Goal: Task Accomplishment & Management: Use online tool/utility

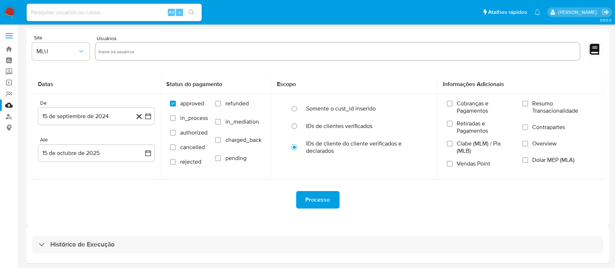
click at [12, 14] on img at bounding box center [10, 12] width 12 height 12
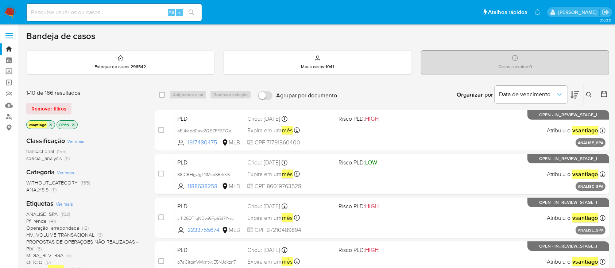
click at [123, 17] on div "Alt s" at bounding box center [114, 13] width 175 height 18
click at [125, 13] on input at bounding box center [114, 12] width 175 height 9
paste input "POWulFeE7MpRX8k49kn6YD5q"
type input "POWulFeE7MpRX8k49kn6YD5q"
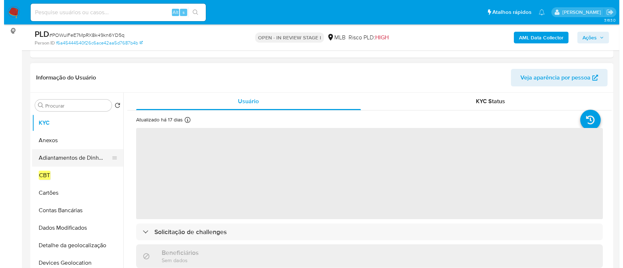
scroll to position [97, 0]
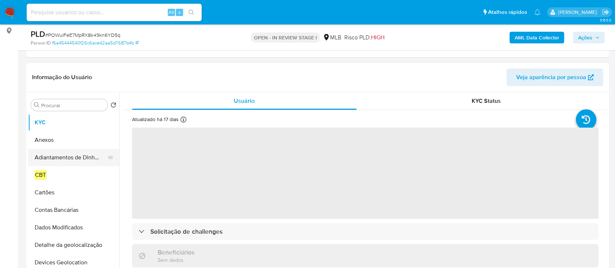
select select "10"
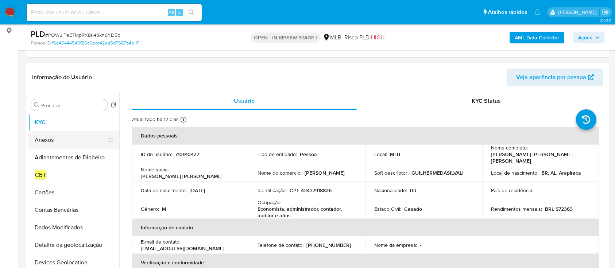
click at [53, 144] on button "Anexos" at bounding box center [70, 140] width 85 height 18
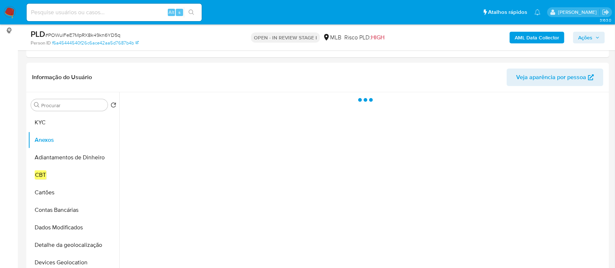
click at [532, 36] on b "AML Data Collector" at bounding box center [537, 38] width 45 height 12
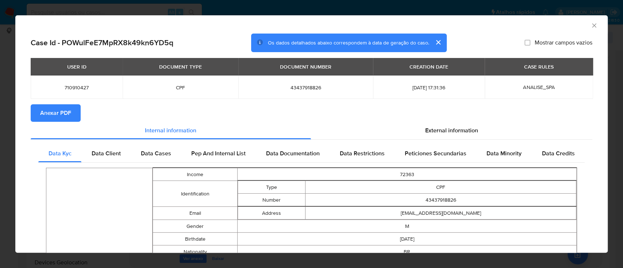
click at [72, 115] on button "Anexar PDF" at bounding box center [56, 113] width 50 height 18
click at [590, 28] on icon "Fechar a janela" at bounding box center [593, 25] width 7 height 7
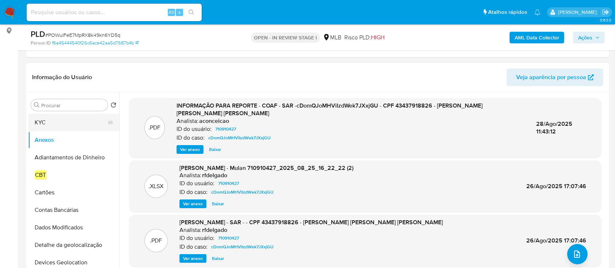
click at [56, 124] on button "KYC" at bounding box center [70, 123] width 85 height 18
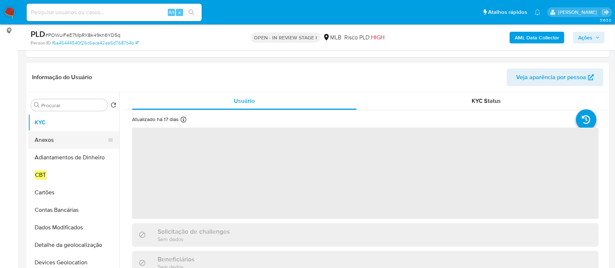
click at [56, 140] on button "Anexos" at bounding box center [70, 140] width 85 height 18
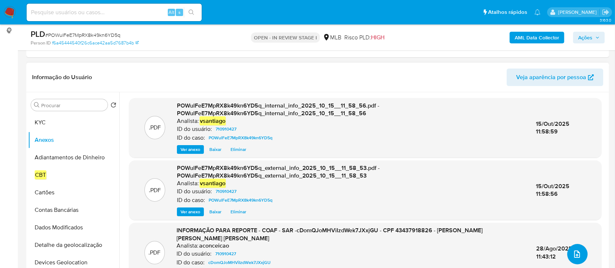
click at [575, 253] on icon "upload-file" at bounding box center [577, 254] width 9 height 9
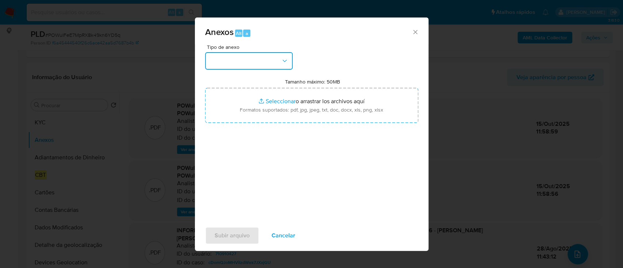
click at [242, 54] on button "button" at bounding box center [249, 61] width 88 height 18
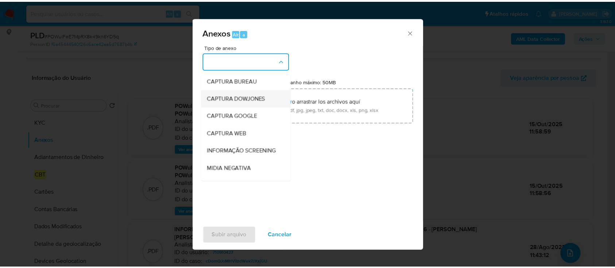
scroll to position [112, 0]
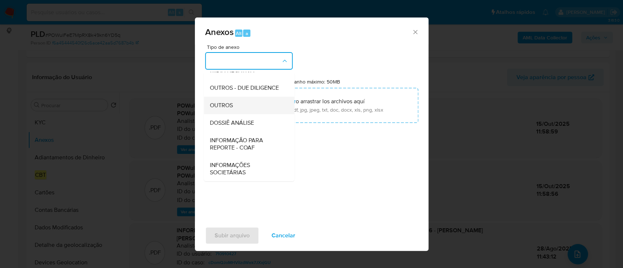
click at [235, 108] on div "OUTROS" at bounding box center [246, 106] width 74 height 18
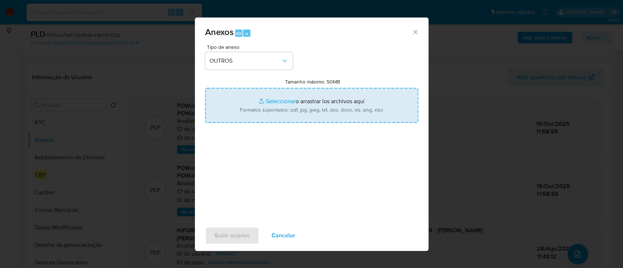
click at [302, 99] on input "Tamanho máximo: 50MB Seleccionar archivos" at bounding box center [311, 105] width 213 height 35
type input "C:\fakepath\Mulan 710910427_2025_10_14_17_32_05.xlsx"
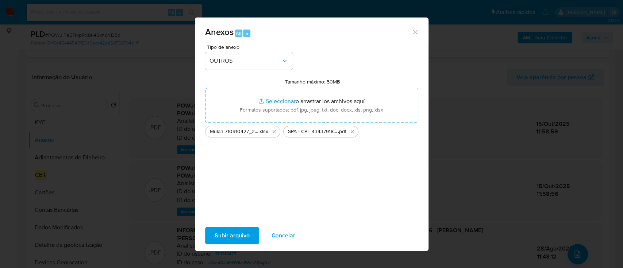
click at [234, 236] on span "Subir arquivo" at bounding box center [232, 236] width 35 height 16
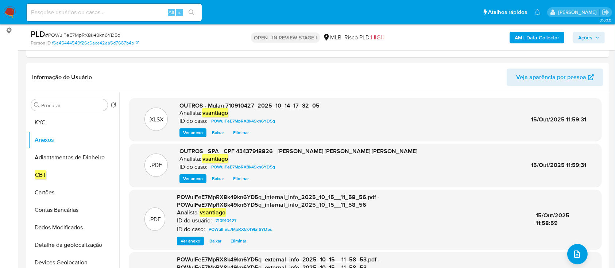
drag, startPoint x: 588, startPoint y: 39, endPoint x: 566, endPoint y: 44, distance: 22.5
click at [588, 38] on span "Ações" at bounding box center [585, 38] width 14 height 12
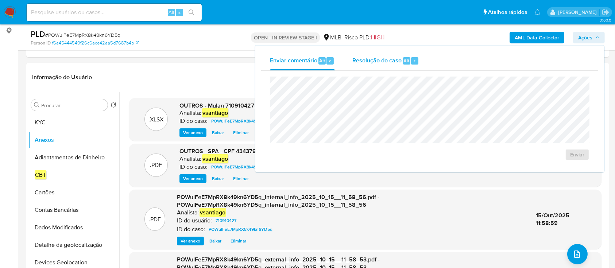
click at [392, 63] on span "Resolução do caso" at bounding box center [376, 60] width 49 height 8
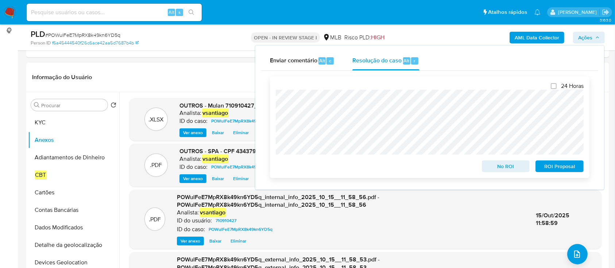
click at [558, 169] on span "ROI Proposal" at bounding box center [560, 166] width 38 height 10
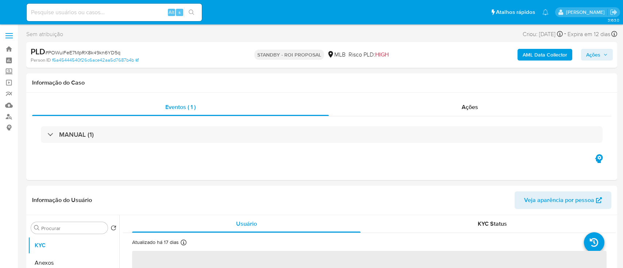
select select "10"
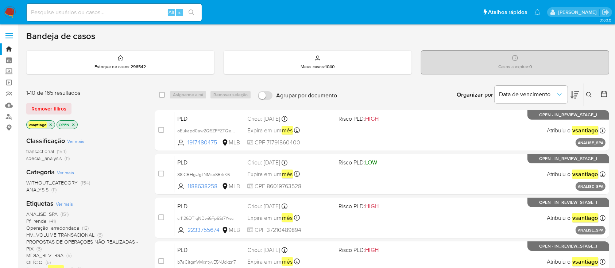
click at [118, 136] on div "Classificação Ver mais transactional (154) special_analysis (11)" at bounding box center [84, 149] width 117 height 26
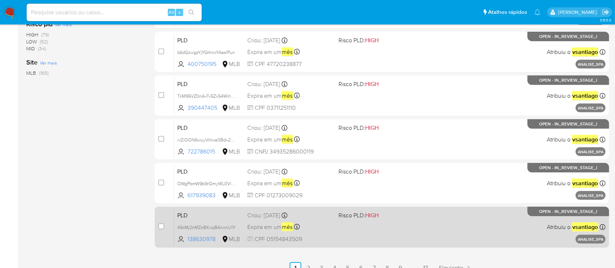
scroll to position [333, 0]
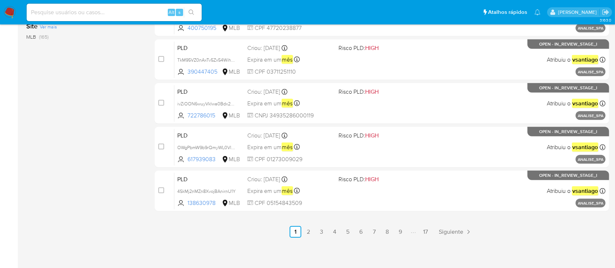
click at [425, 232] on link "17" at bounding box center [426, 232] width 12 height 12
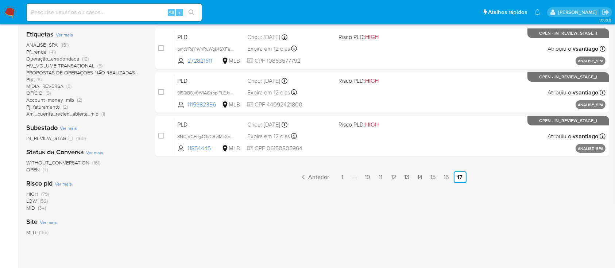
scroll to position [154, 0]
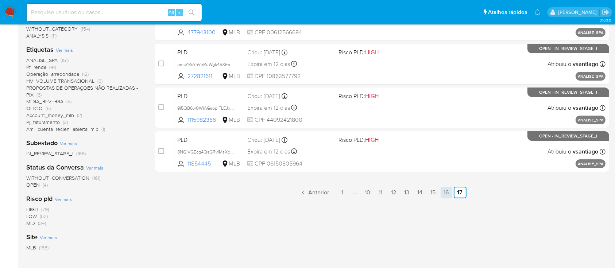
click at [448, 190] on link "16" at bounding box center [447, 193] width 12 height 12
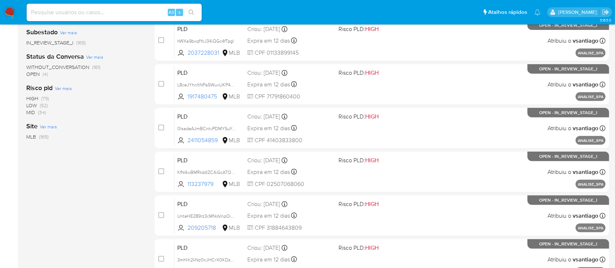
scroll to position [333, 0]
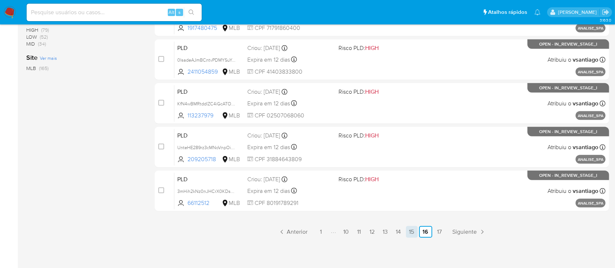
click at [414, 232] on link "15" at bounding box center [412, 232] width 12 height 12
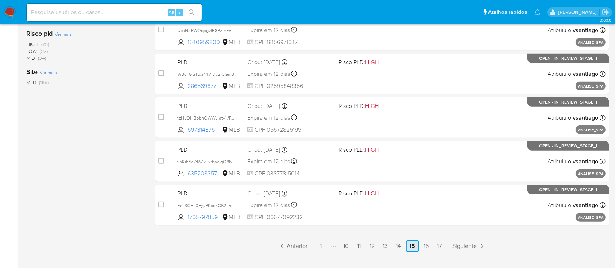
scroll to position [333, 0]
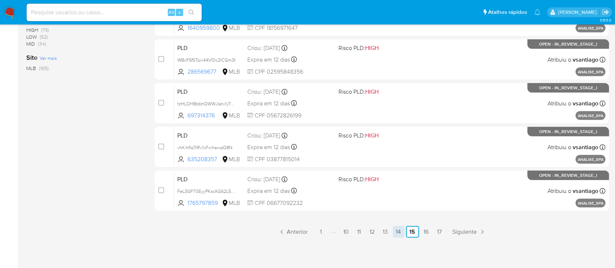
click at [399, 232] on link "14" at bounding box center [399, 232] width 12 height 12
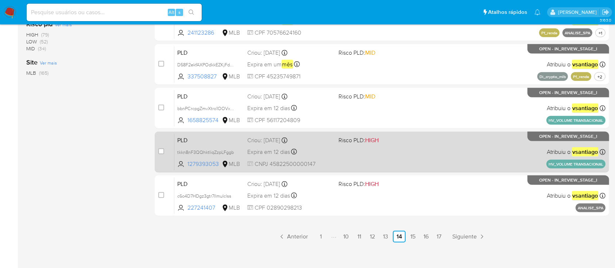
scroll to position [333, 0]
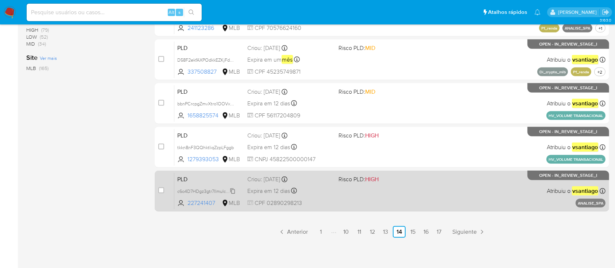
click at [217, 189] on span "c6o4D7HDgz3gtr7IlmuIclss" at bounding box center [204, 191] width 54 height 8
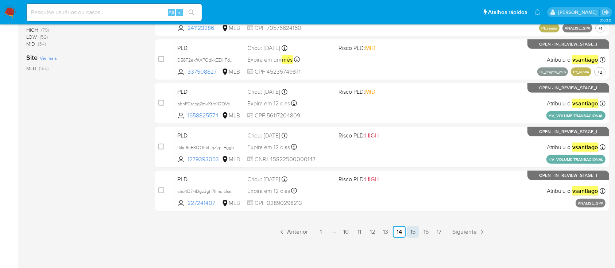
click at [416, 229] on link "15" at bounding box center [413, 232] width 12 height 12
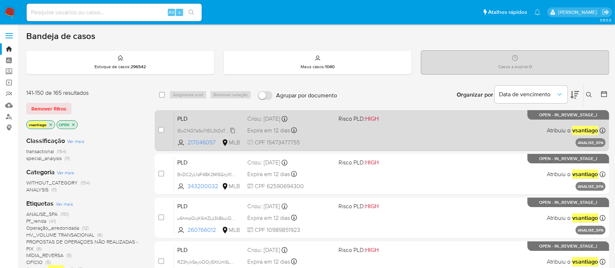
click at [225, 132] on span "lEuCNQ7aSo7rEIL3kDzT4Adn" at bounding box center [206, 130] width 59 height 8
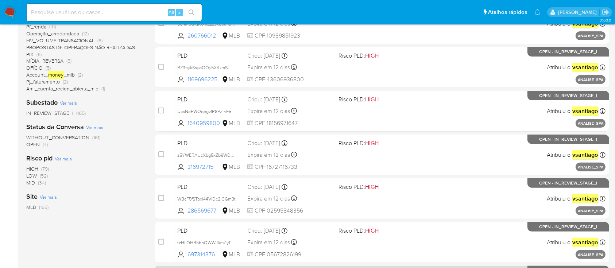
scroll to position [333, 0]
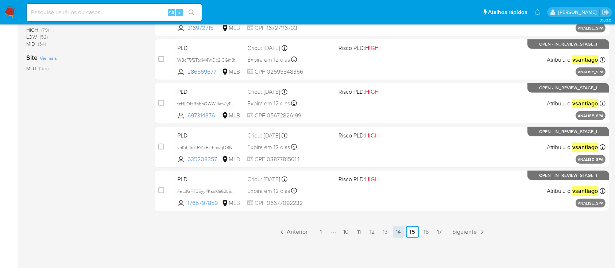
click at [399, 231] on link "14" at bounding box center [399, 232] width 12 height 12
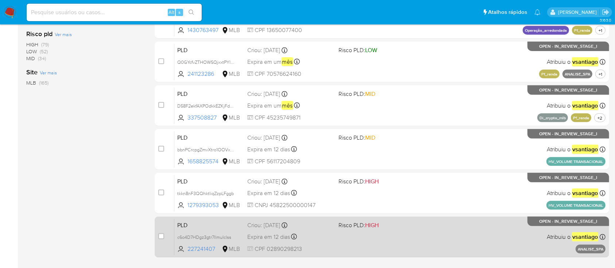
scroll to position [333, 0]
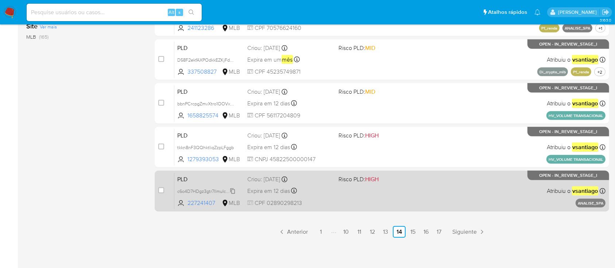
click at [218, 189] on span "c6o4D7HDgz3gtr7IlmuIclss" at bounding box center [204, 191] width 54 height 8
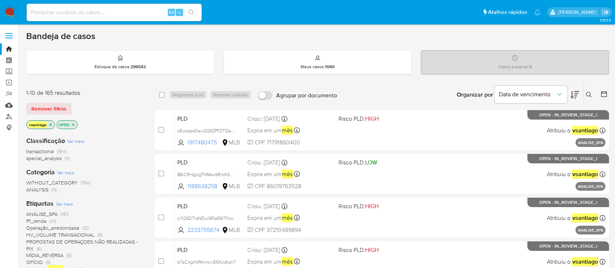
click at [9, 105] on link "Mulan" at bounding box center [43, 105] width 87 height 11
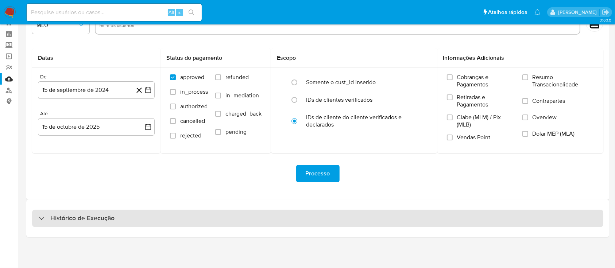
click at [278, 221] on div "Histórico de Execução" at bounding box center [317, 219] width 571 height 18
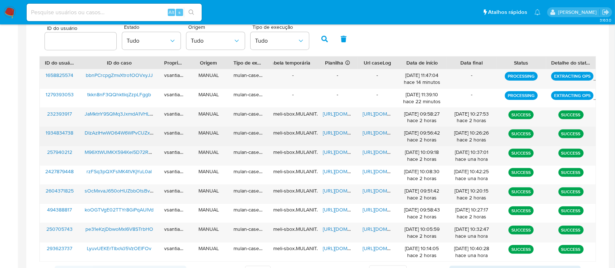
scroll to position [269, 0]
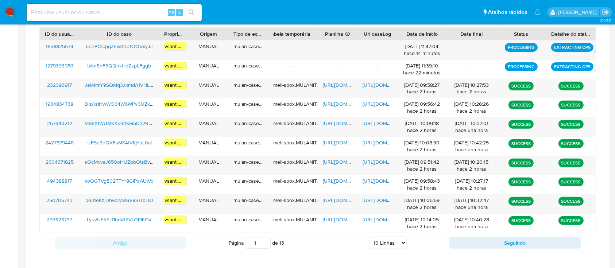
click at [380, 243] on select "5 Linhas 10 Linhas 20 Linhas 25 Linhas 50 Linhas 100 Linhas" at bounding box center [388, 243] width 38 height 12
select select "100"
click at [369, 237] on select "5 Linhas 10 Linhas 20 Linhas 25 Linhas 50 Linhas 100 Linhas" at bounding box center [388, 243] width 38 height 12
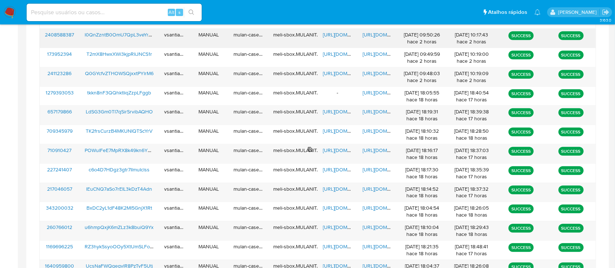
scroll to position [513, 0]
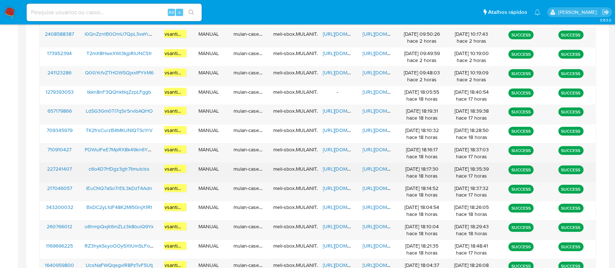
click at [120, 169] on span "c6o4D7HDgz3gtr7IlmuIclss" at bounding box center [119, 168] width 61 height 7
click at [329, 166] on span "https://docs.google.com/spreadsheets/d/1ds0rHaUudfgikDjihtB9re5yr_3sUu_o7KGK6_i…" at bounding box center [348, 168] width 50 height 7
click at [382, 169] on span "https://docs.google.com/document/d/1r90yNbEnV7bEwvjKLXnbe35q8Eh3NT51aM0MYe_NDMA…" at bounding box center [388, 168] width 50 height 7
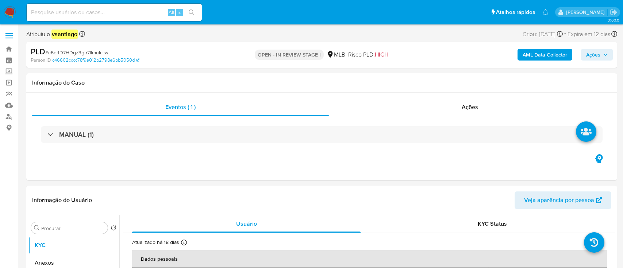
select select "10"
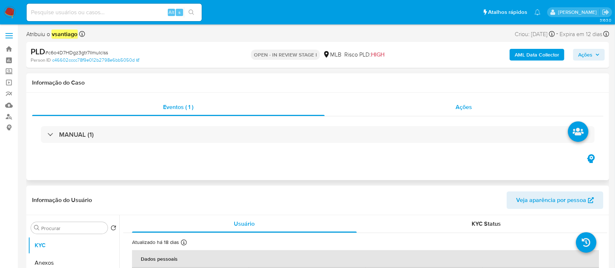
click at [455, 107] on div "Ações" at bounding box center [464, 108] width 279 height 18
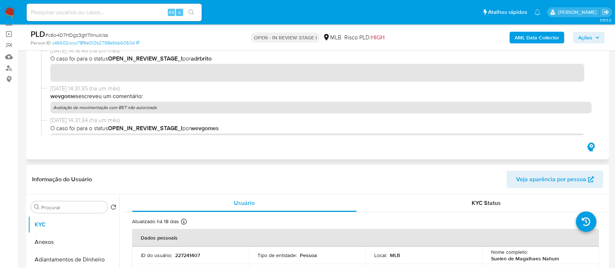
scroll to position [146, 0]
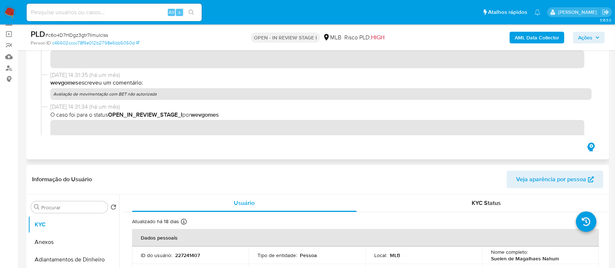
drag, startPoint x: 107, startPoint y: 102, endPoint x: 55, endPoint y: 100, distance: 51.1
click at [55, 100] on div "[DATE] 14:31:35 (há um mês) wevgomes escreveu um comentário: Avaliação de movim…" at bounding box center [318, 87] width 554 height 32
click at [146, 89] on p "Avaliação de movimentação com BET não autorizada" at bounding box center [320, 94] width 541 height 12
drag, startPoint x: 161, startPoint y: 95, endPoint x: 55, endPoint y: 97, distance: 105.8
click at [55, 97] on p "Avaliação de movimentação com BET não autorizada" at bounding box center [320, 94] width 541 height 12
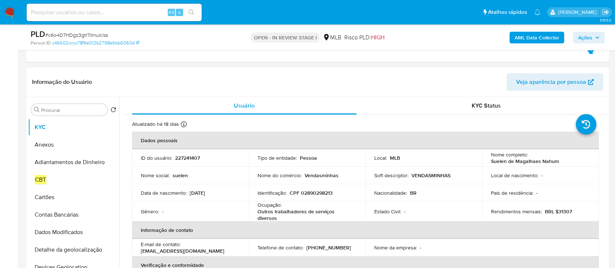
click at [323, 193] on p "CPF 02890298213" at bounding box center [311, 193] width 43 height 7
copy p "02890298213"
click at [71, 112] on input "Procurar" at bounding box center [72, 110] width 63 height 7
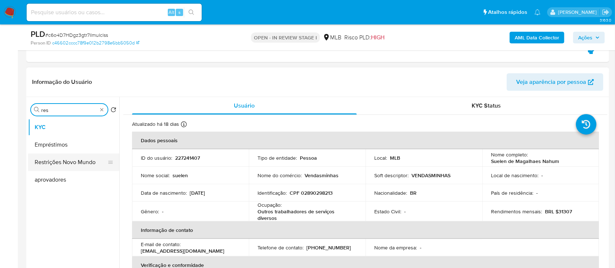
type input "res"
click at [77, 163] on button "Restrições Novo Mundo" at bounding box center [70, 163] width 85 height 18
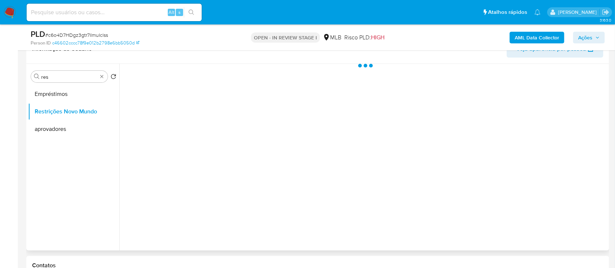
scroll to position [194, 0]
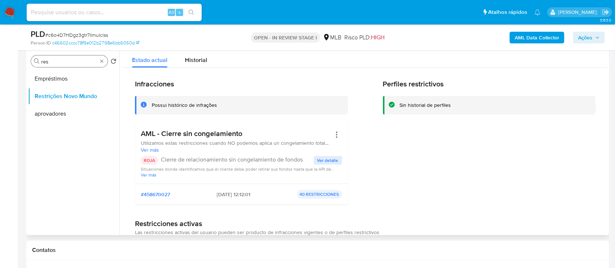
click at [77, 62] on input "res" at bounding box center [69, 61] width 56 height 7
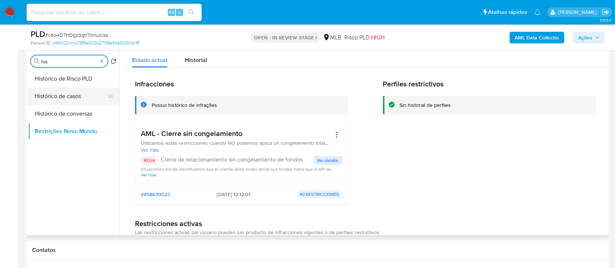
type input "his"
drag, startPoint x: 78, startPoint y: 92, endPoint x: 102, endPoint y: 104, distance: 26.8
click at [78, 92] on button "Histórico de casos" at bounding box center [70, 97] width 85 height 18
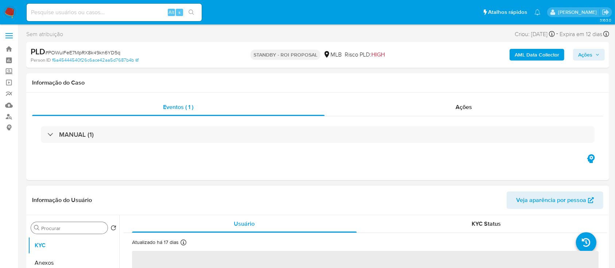
click at [55, 232] on div "Procurar" at bounding box center [69, 228] width 77 height 12
select select "10"
click at [64, 228] on input "Procurar" at bounding box center [72, 228] width 63 height 7
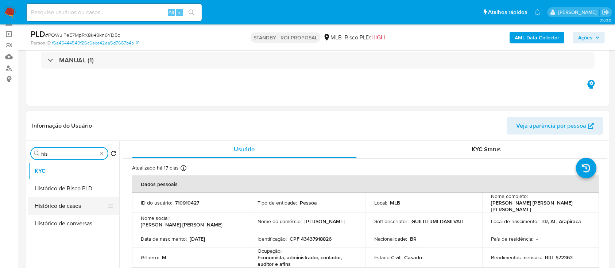
type input "his"
drag, startPoint x: 78, startPoint y: 213, endPoint x: 85, endPoint y: 198, distance: 16.7
click at [78, 211] on button "Histórico de casos" at bounding box center [73, 206] width 91 height 18
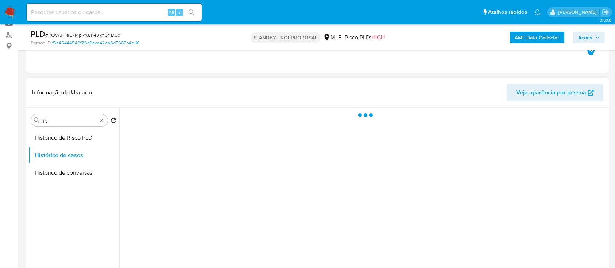
scroll to position [97, 0]
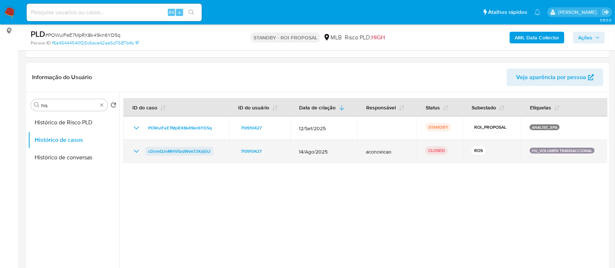
drag, startPoint x: 223, startPoint y: 153, endPoint x: 135, endPoint y: 91, distance: 107.6
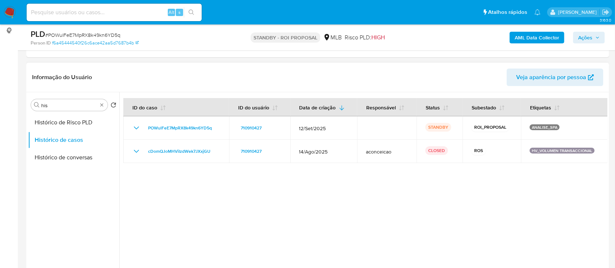
click at [147, 151] on td "cDomQJoMHViIzdWek7JXxjGU" at bounding box center [176, 151] width 106 height 23
